Goal: Task Accomplishment & Management: Manage account settings

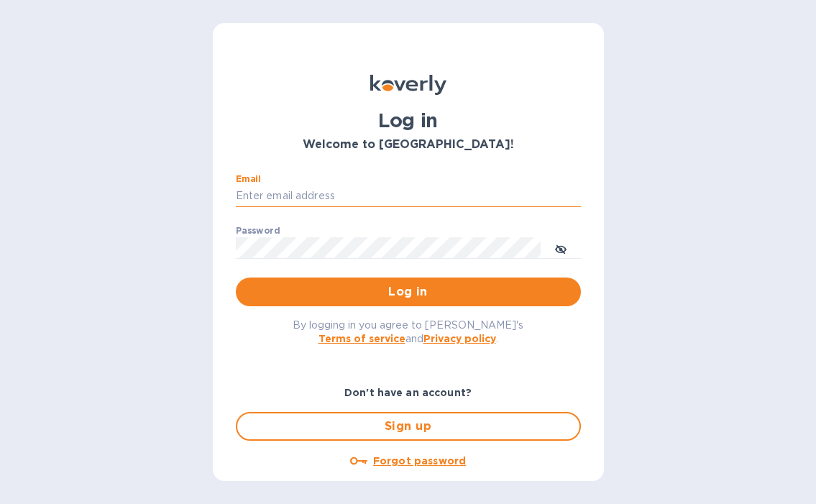
click at [290, 187] on input "Email" at bounding box center [408, 197] width 345 height 22
type input "[EMAIL_ADDRESS][DOMAIN_NAME]"
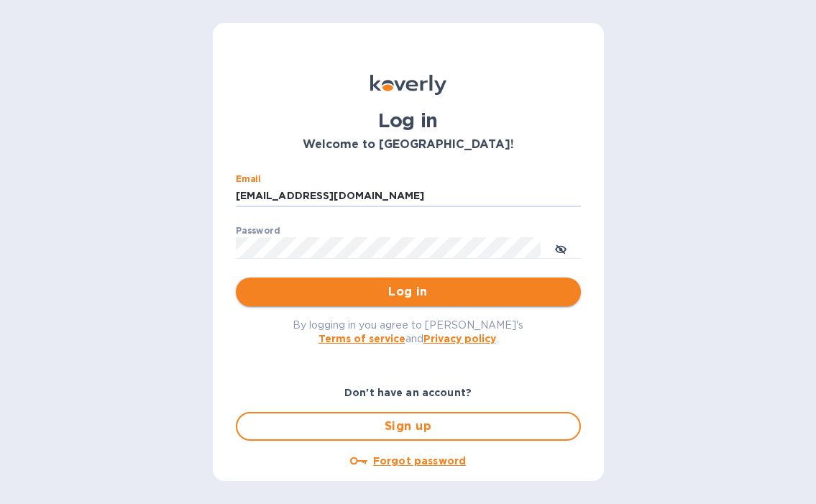
click at [358, 300] on span "Log in" at bounding box center [408, 291] width 322 height 17
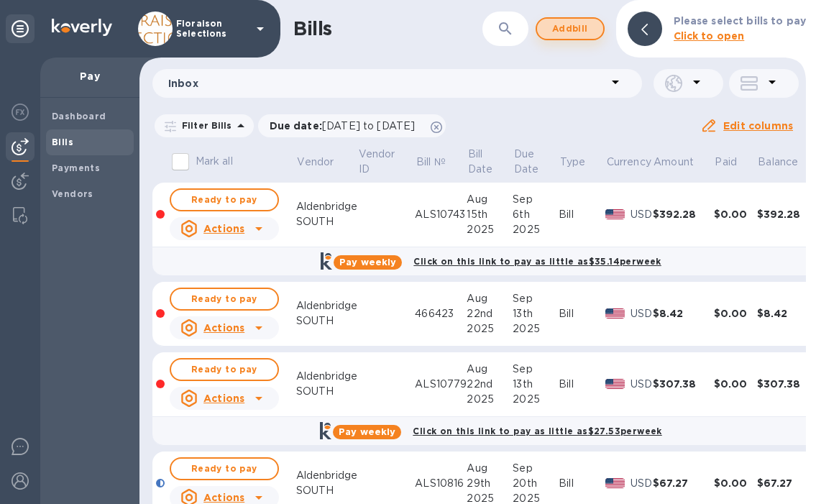
click at [571, 32] on span "Add bill" at bounding box center [570, 28] width 43 height 17
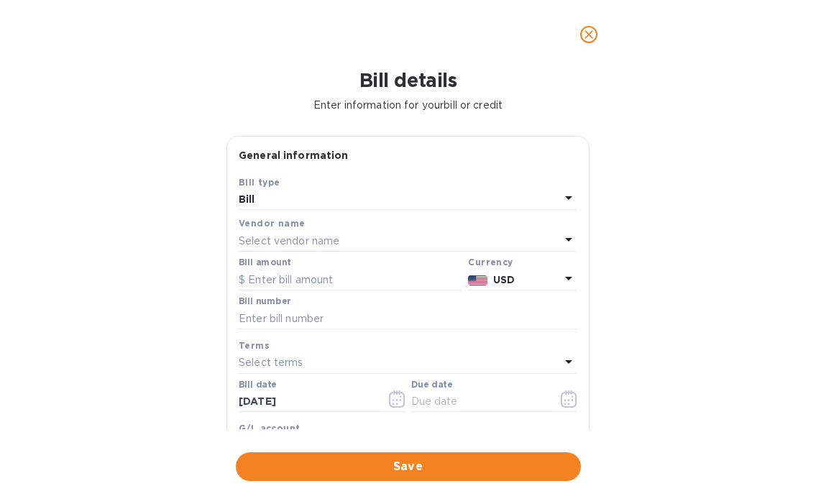
click at [275, 243] on p "Select vendor name" at bounding box center [289, 241] width 101 height 15
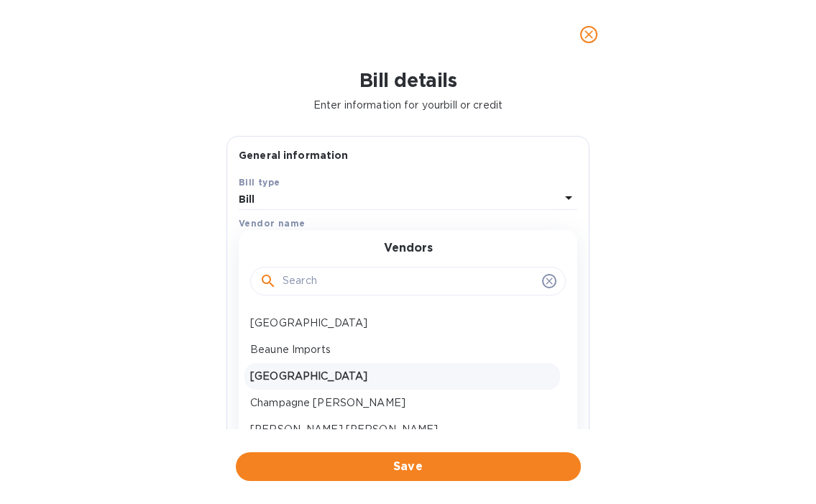
click at [307, 378] on p "Aldenbridge NORTH" at bounding box center [402, 376] width 304 height 15
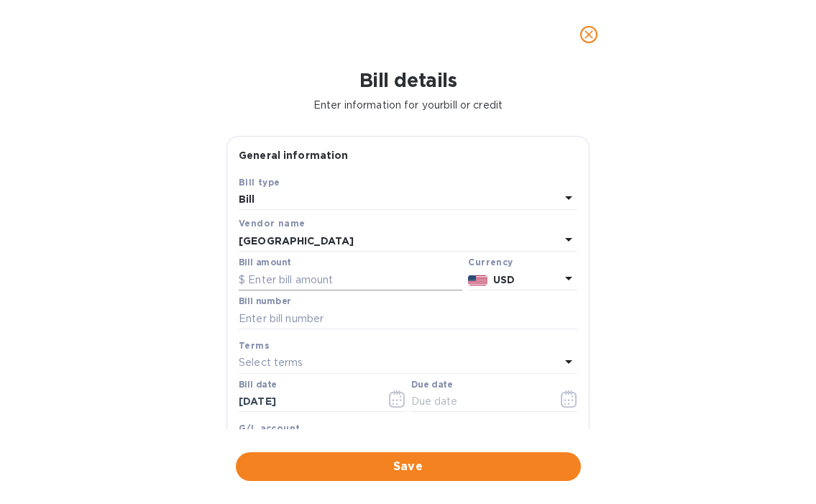
click at [285, 283] on input "text" at bounding box center [351, 280] width 224 height 22
type input "329.90"
click at [288, 316] on input "text" at bounding box center [408, 319] width 339 height 22
paste input "ALS20856"
type input "ALS20856"
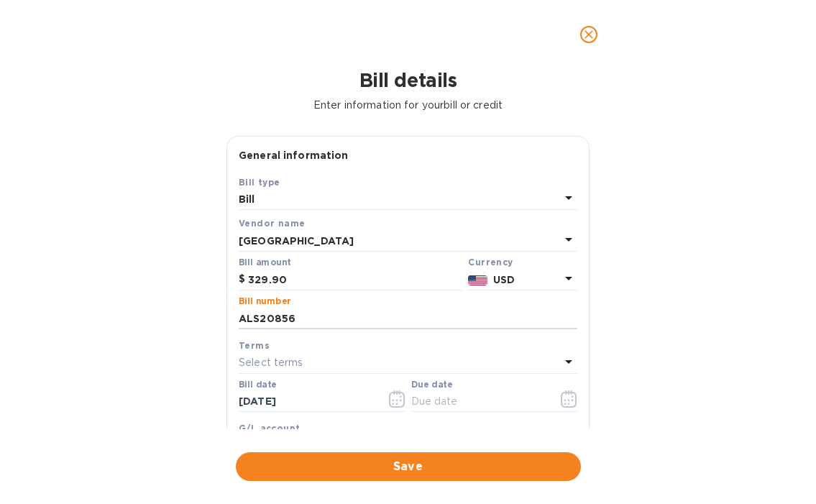
click at [180, 368] on div "Bill details Enter information for your bill or credit General information Save…" at bounding box center [408, 286] width 816 height 435
click at [402, 404] on icon "button" at bounding box center [397, 399] width 17 height 17
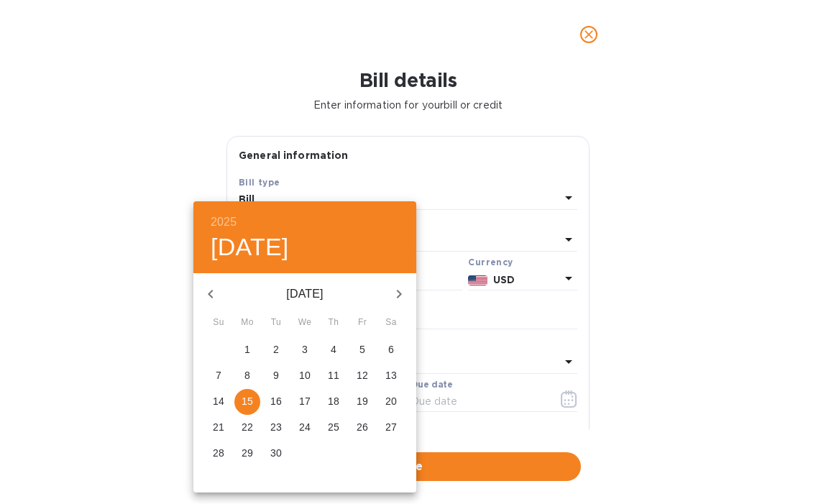
click at [211, 297] on icon "button" at bounding box center [210, 294] width 17 height 17
click at [391, 450] on p "30" at bounding box center [392, 453] width 12 height 14
type input "08/30/2025"
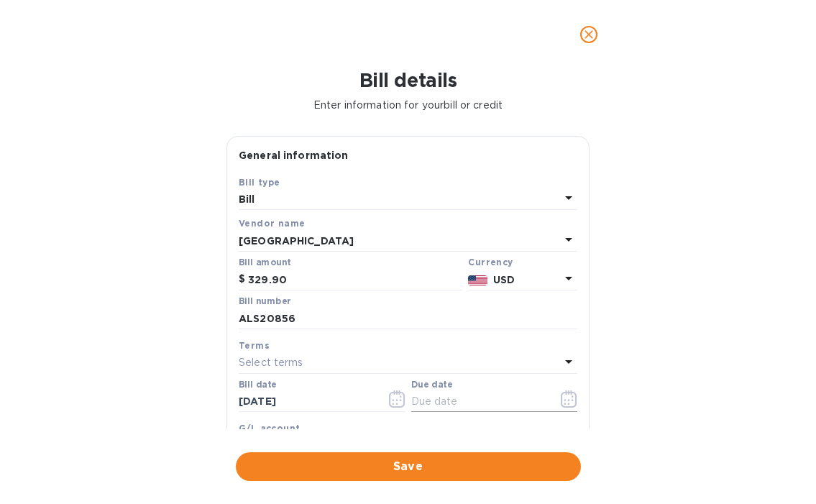
click at [561, 405] on icon "button" at bounding box center [569, 399] width 17 height 17
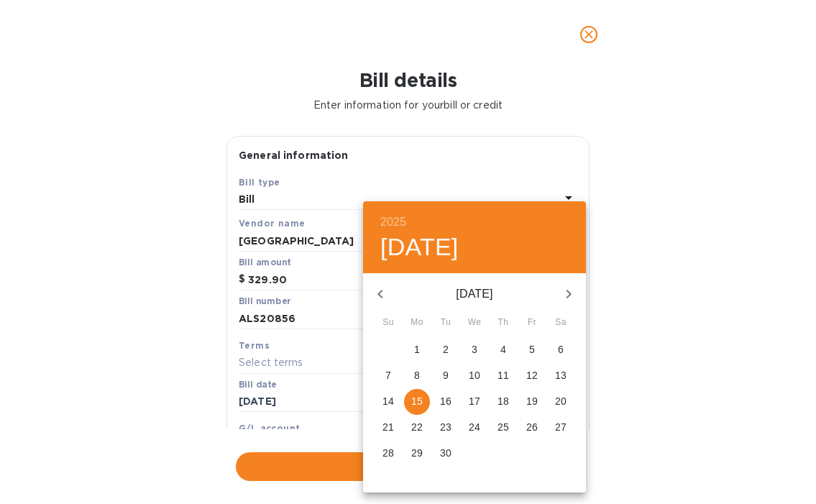
click at [389, 402] on p "14" at bounding box center [389, 401] width 12 height 14
type input "09/14/2025"
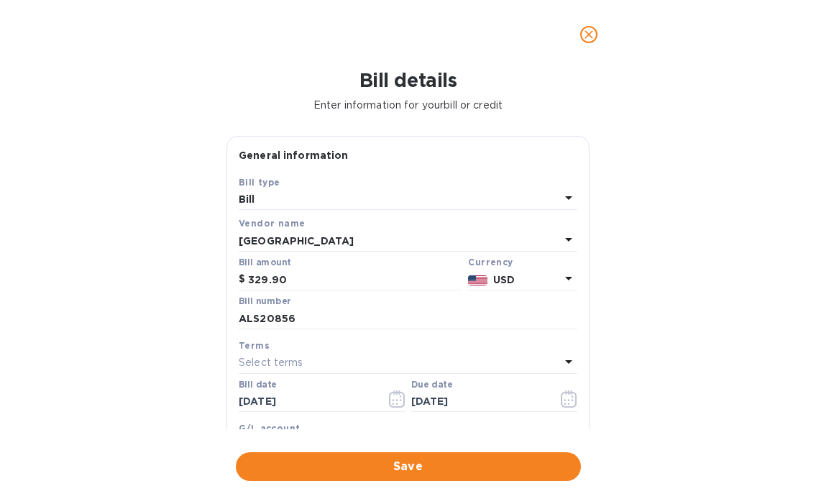
click at [165, 357] on div "Bill details Enter information for your bill or credit General information Save…" at bounding box center [408, 286] width 816 height 435
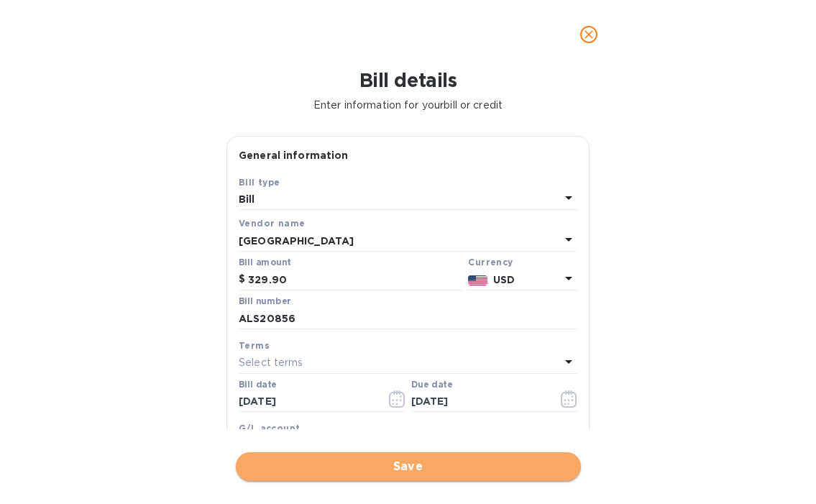
click at [392, 471] on span "Save" at bounding box center [408, 466] width 322 height 17
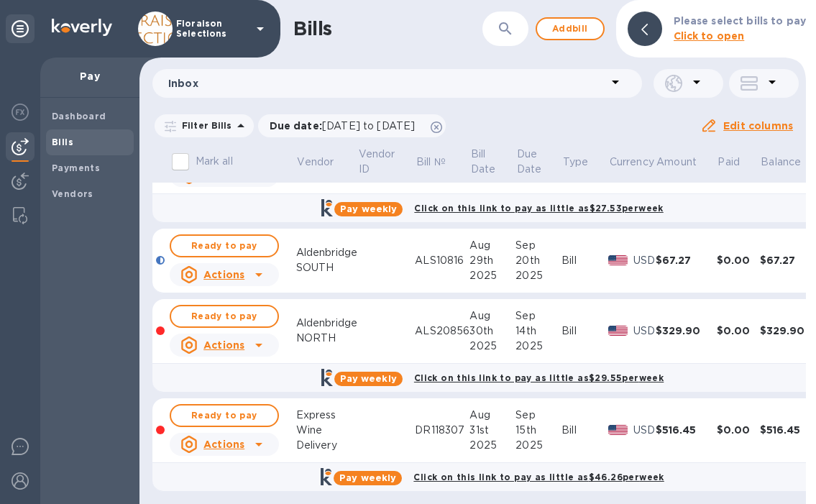
scroll to position [224, 0]
